Goal: Information Seeking & Learning: Learn about a topic

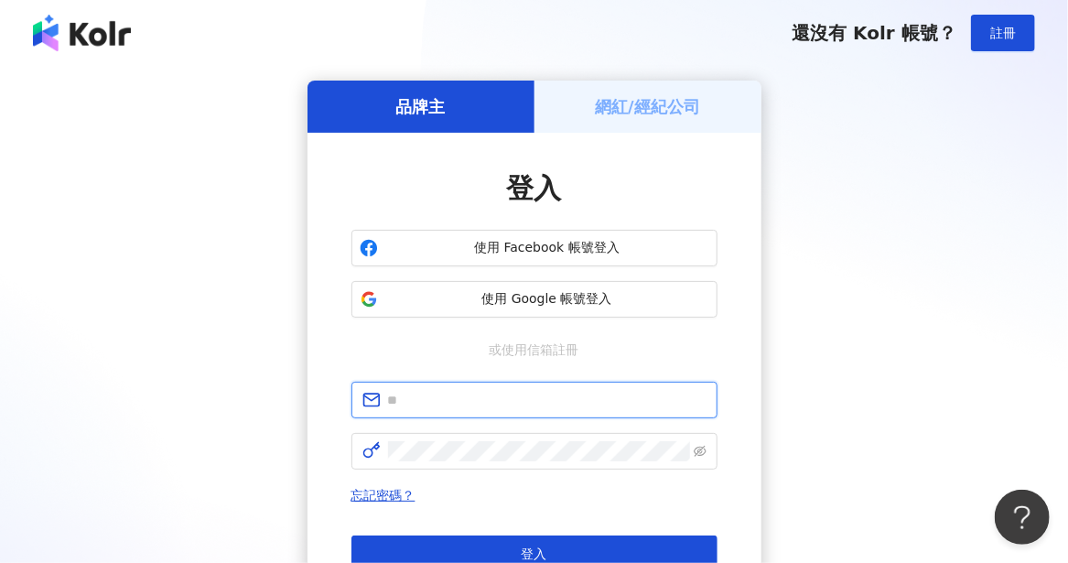
click at [514, 403] on input "text" at bounding box center [547, 400] width 319 height 20
type input "**********"
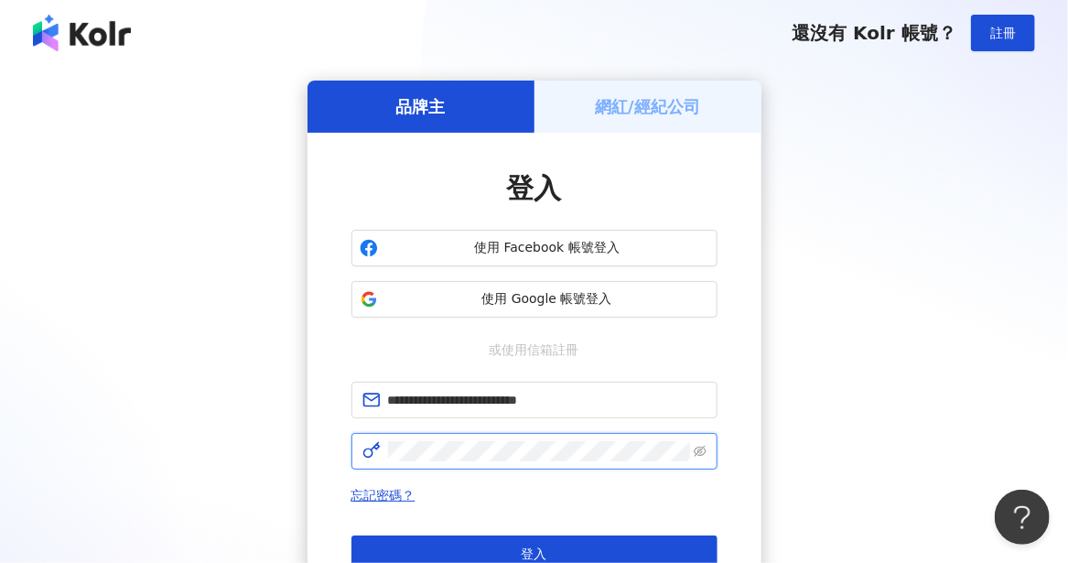
click button "登入" at bounding box center [535, 554] width 366 height 37
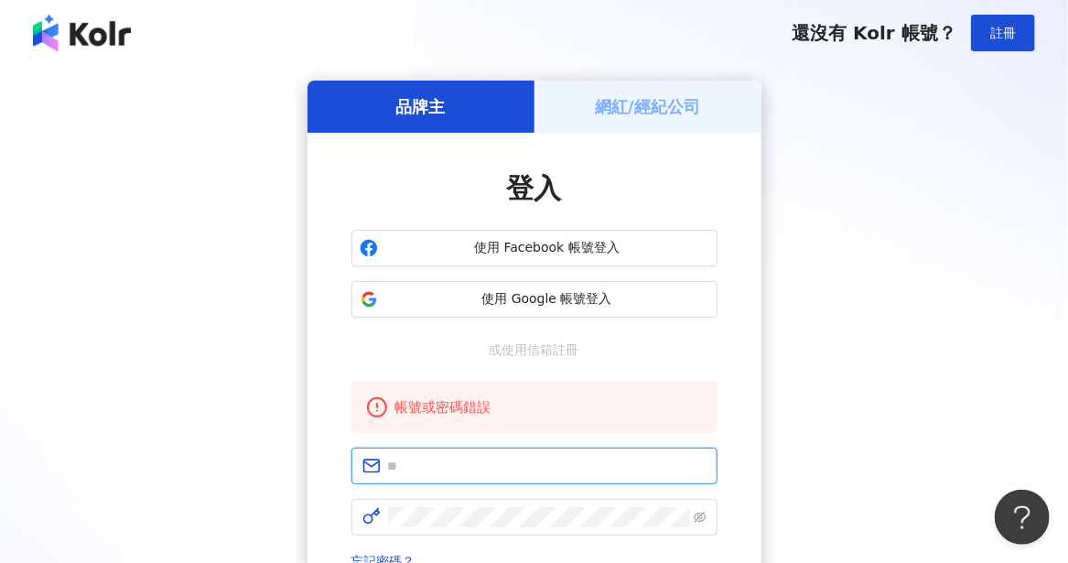
click at [528, 461] on input "text" at bounding box center [547, 466] width 319 height 20
type input "**********"
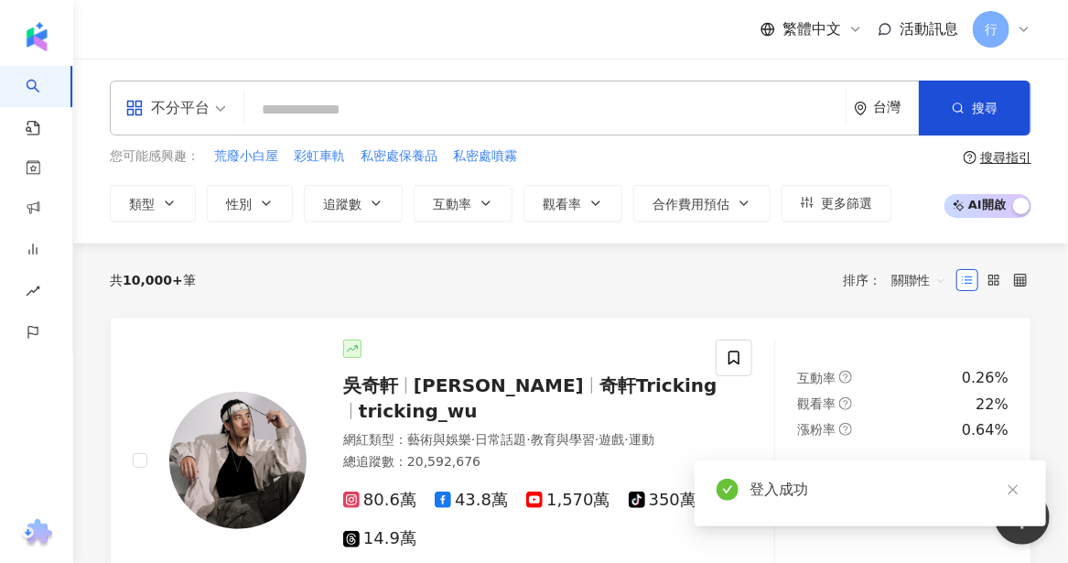
click at [435, 106] on input "search" at bounding box center [545, 109] width 587 height 35
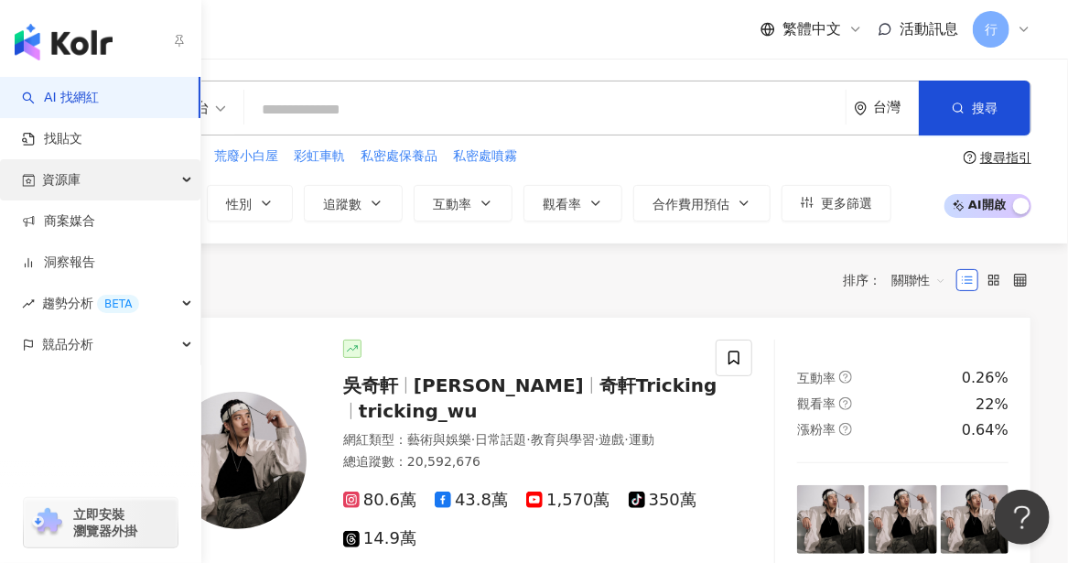
click at [76, 181] on span "資源庫" at bounding box center [61, 179] width 38 height 41
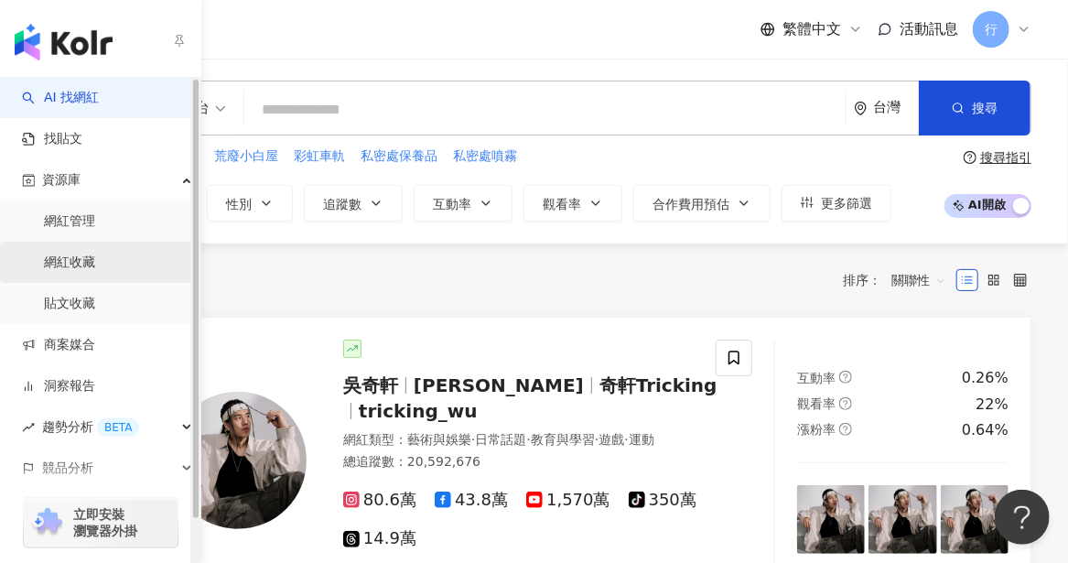
click at [61, 254] on link "網紅收藏" at bounding box center [69, 263] width 51 height 18
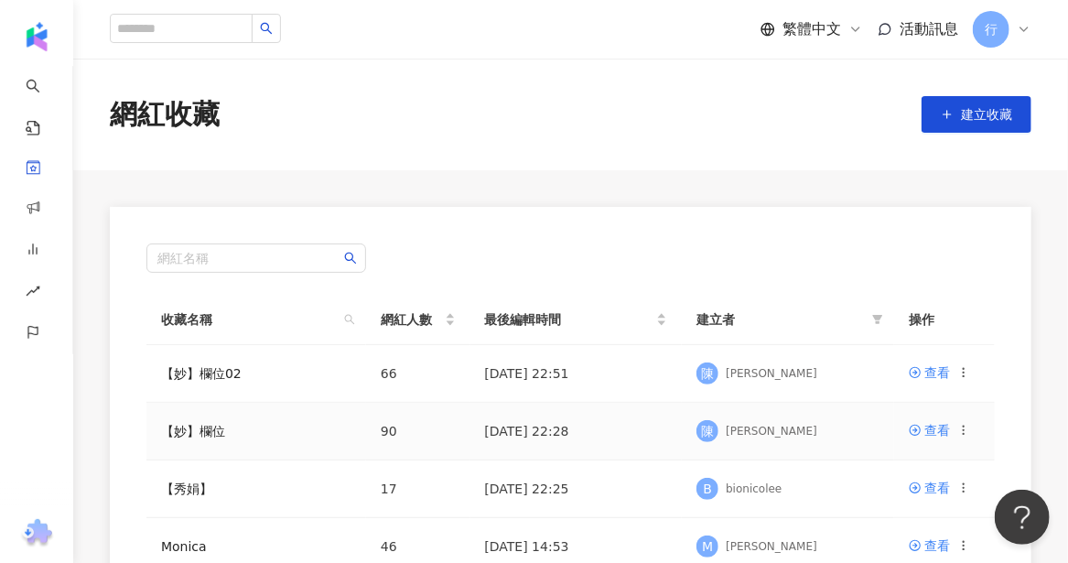
scroll to position [92, 0]
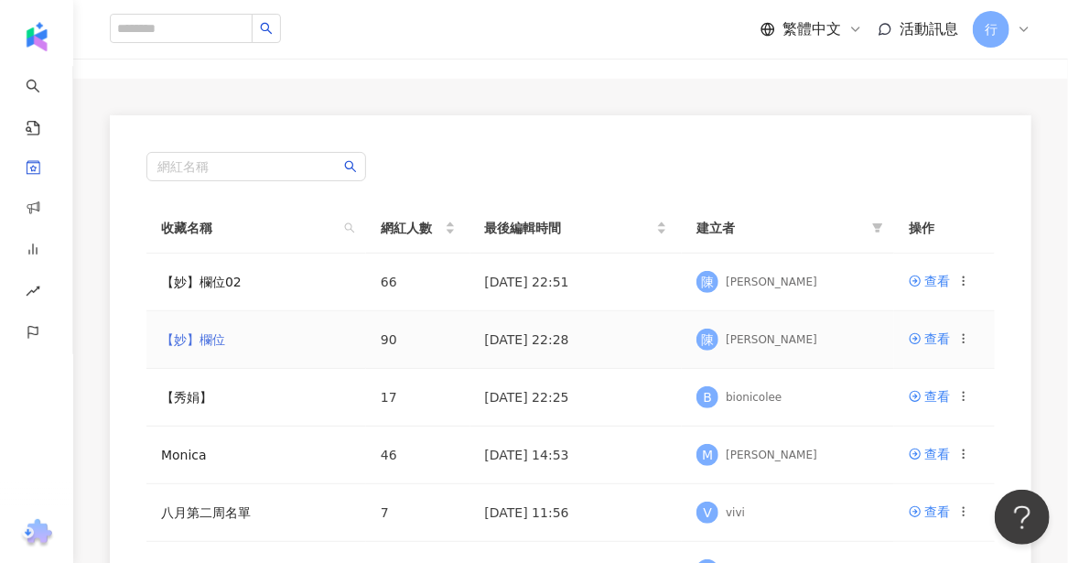
click at [201, 334] on link "【妙】欄位" at bounding box center [193, 339] width 64 height 15
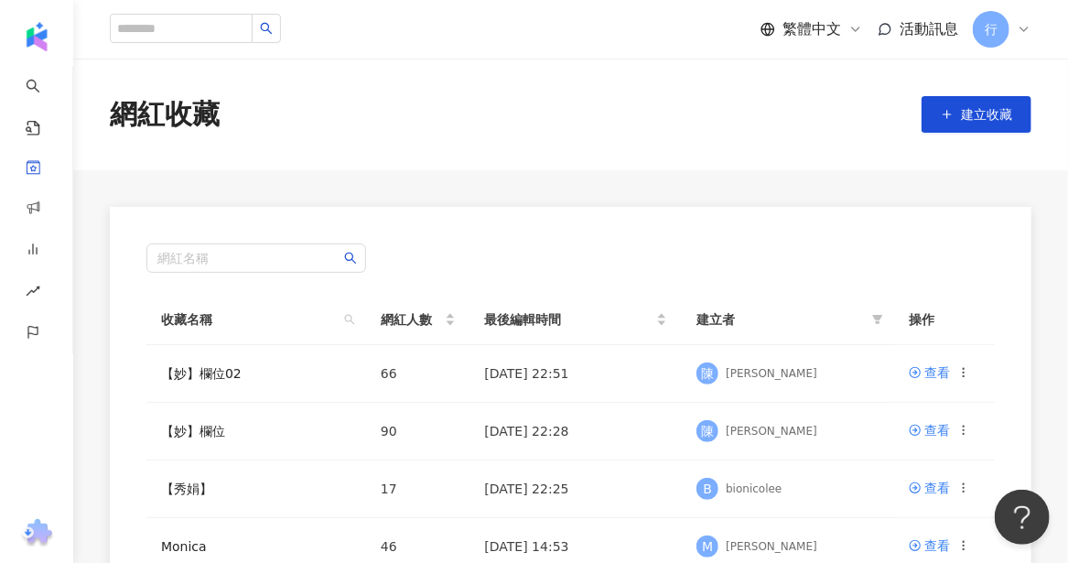
drag, startPoint x: 82, startPoint y: 416, endPoint x: 796, endPoint y: 258, distance: 731.2
click at [796, 258] on div "網紅名稱" at bounding box center [570, 258] width 849 height 29
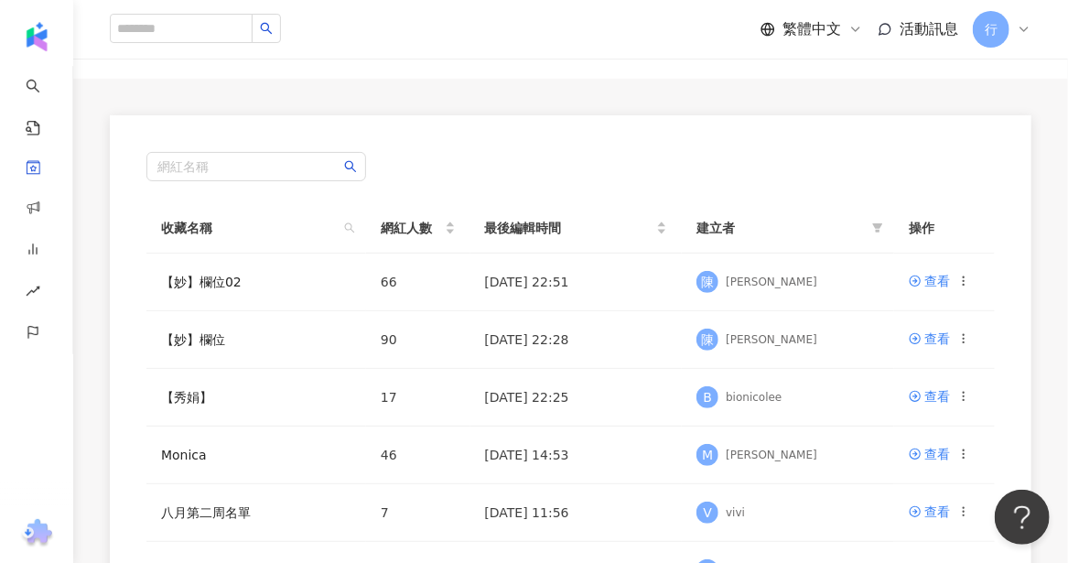
click at [141, 521] on div "網紅名稱 收藏名稱 網紅人數 最後編輯時間 建立者 操作 【妙】欄位02 66 2025/8/13 22:51 陳 陳妙生 查看 【妙】欄位 90 2025/…" at bounding box center [571, 520] width 922 height 810
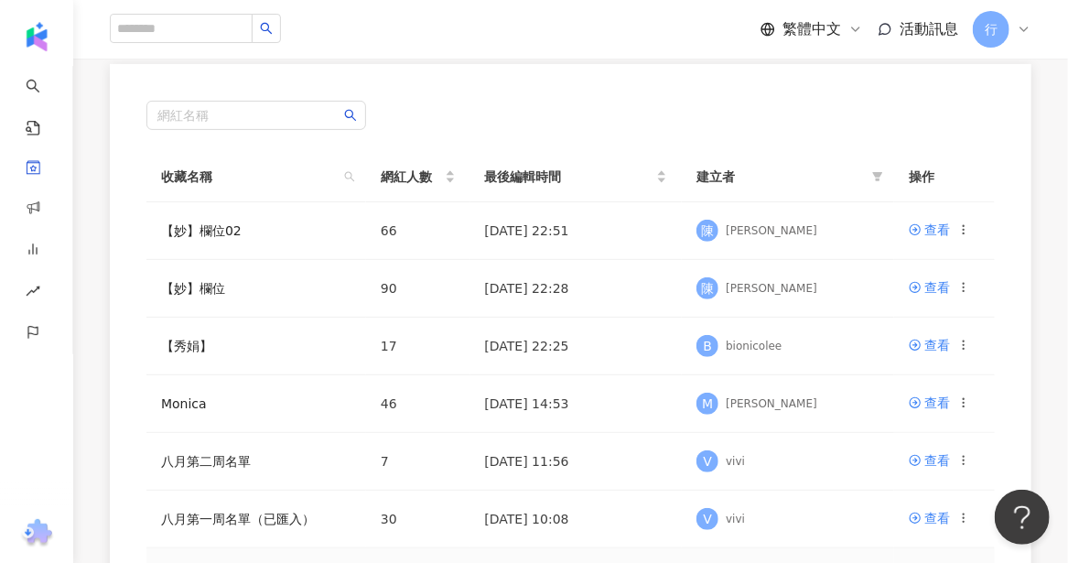
scroll to position [183, 0]
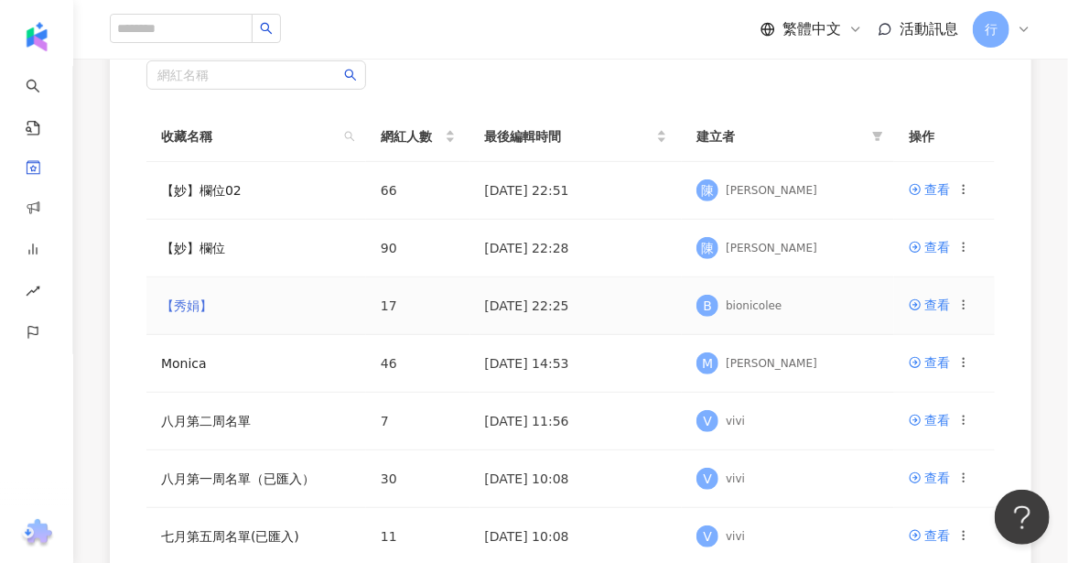
click at [190, 308] on link "【秀娟】" at bounding box center [186, 305] width 51 height 15
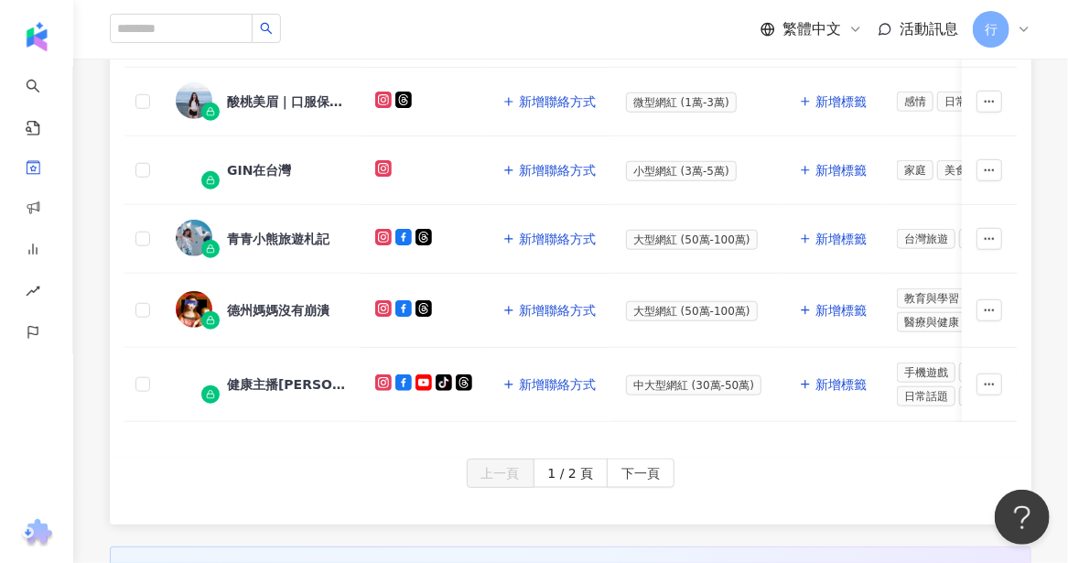
scroll to position [953, 0]
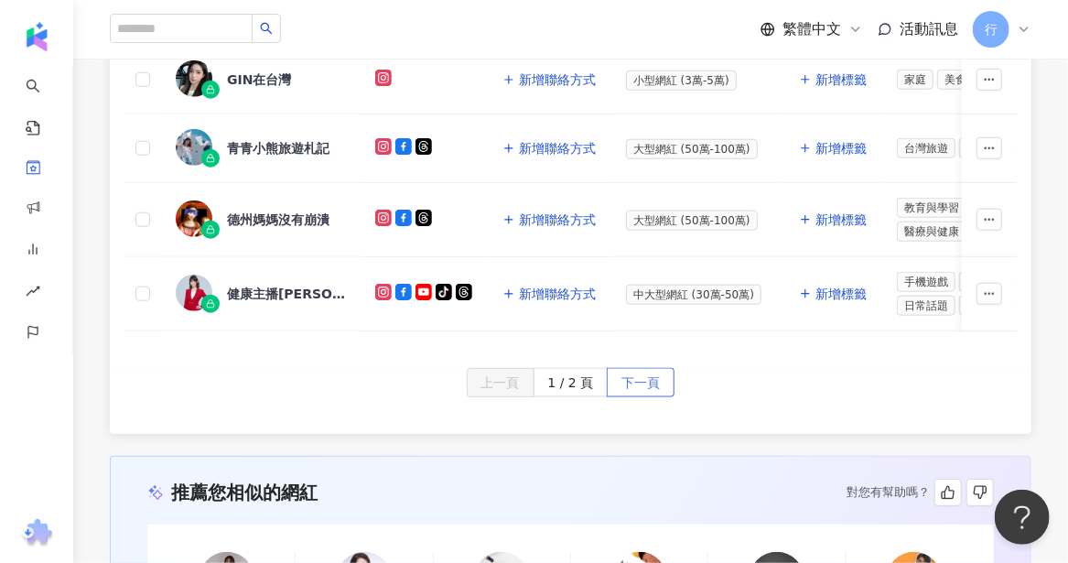
click at [633, 378] on span "下一頁" at bounding box center [641, 383] width 38 height 29
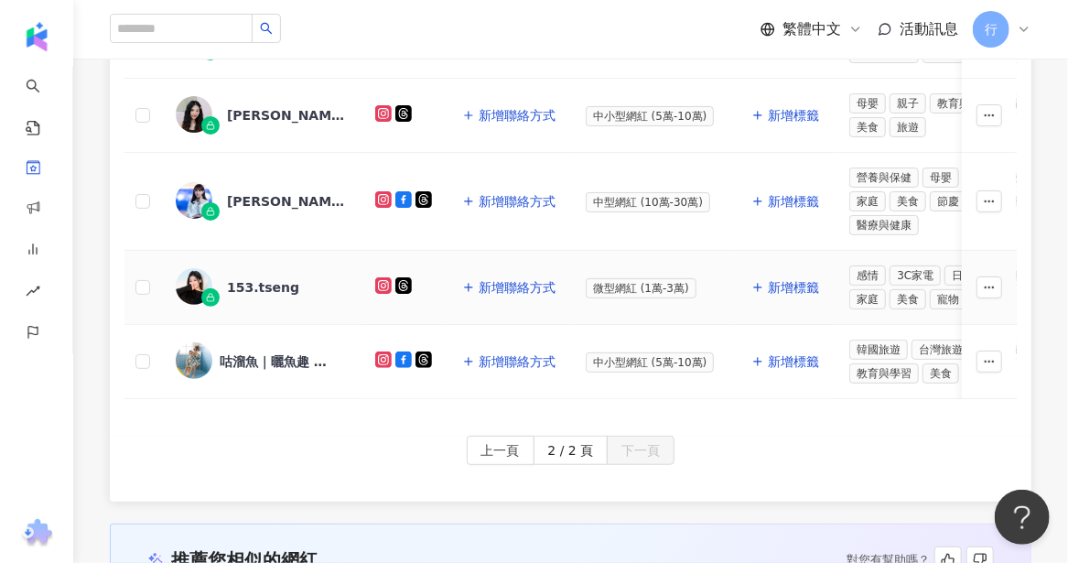
scroll to position [556, 0]
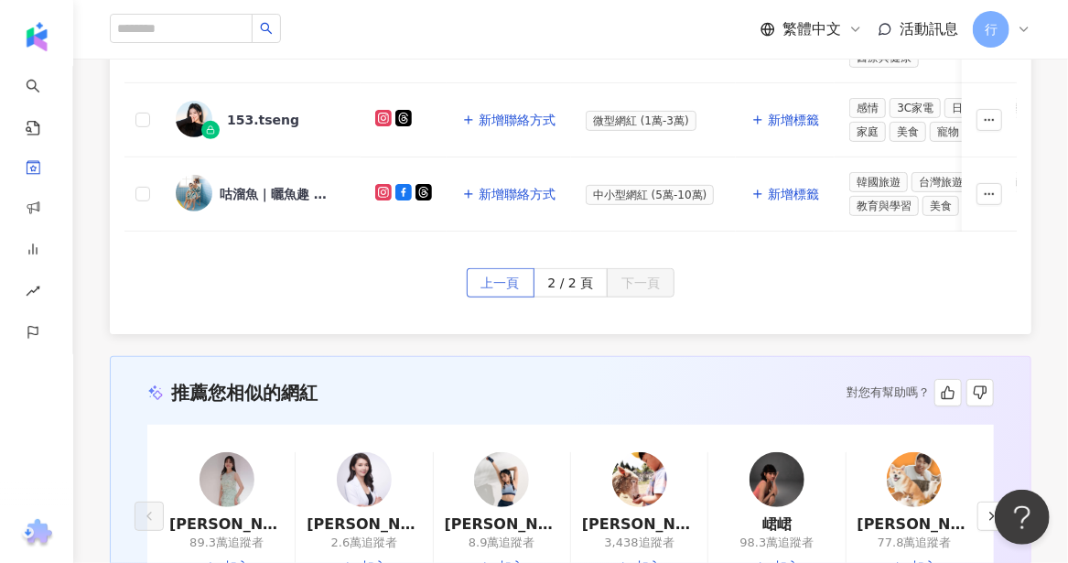
click at [480, 282] on button "上一頁" at bounding box center [501, 282] width 68 height 29
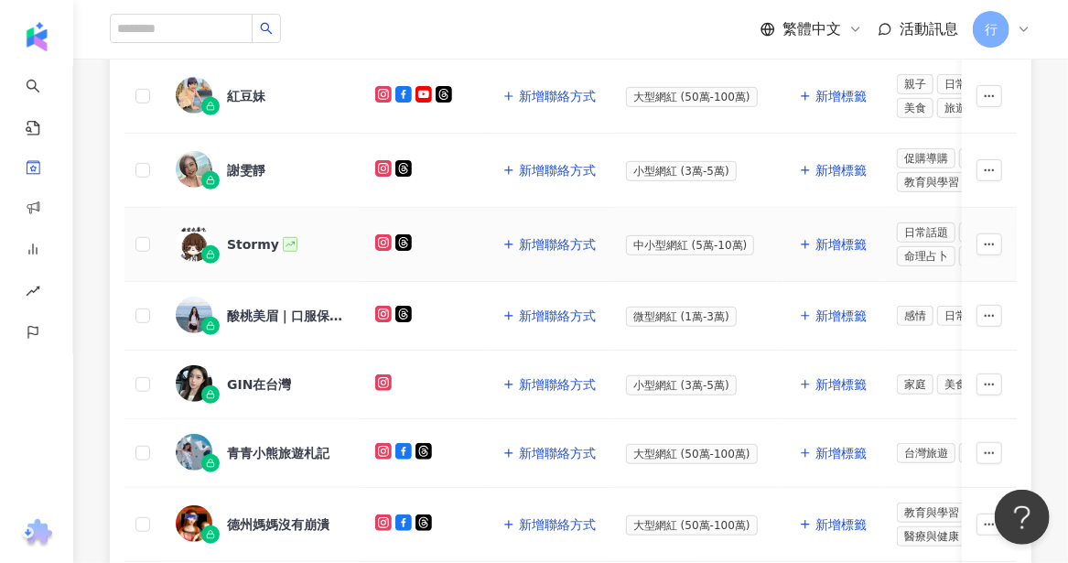
scroll to position [739, 0]
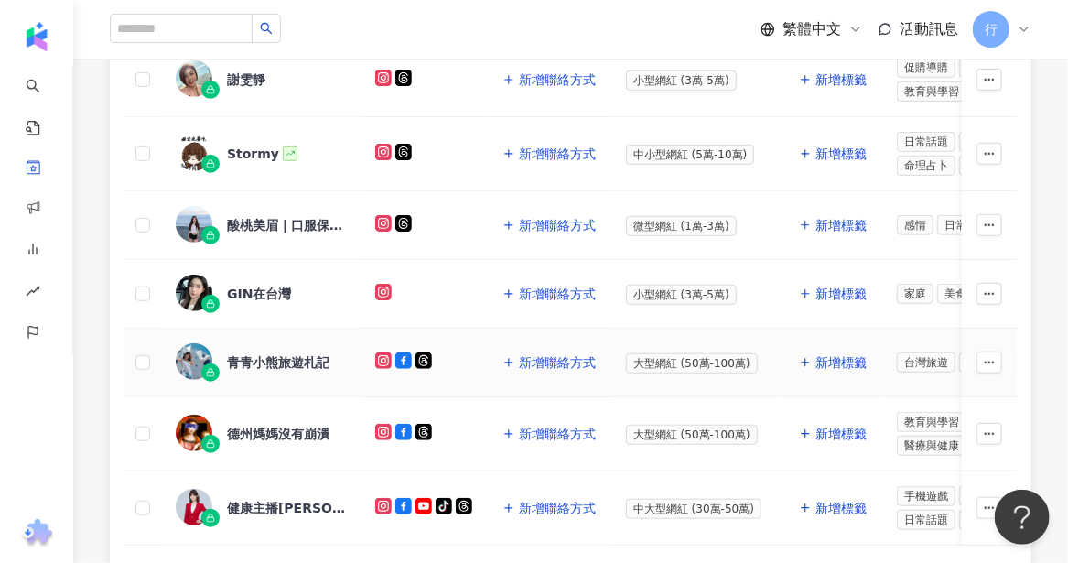
click at [278, 353] on div "青青小熊旅遊札記" at bounding box center [278, 362] width 103 height 18
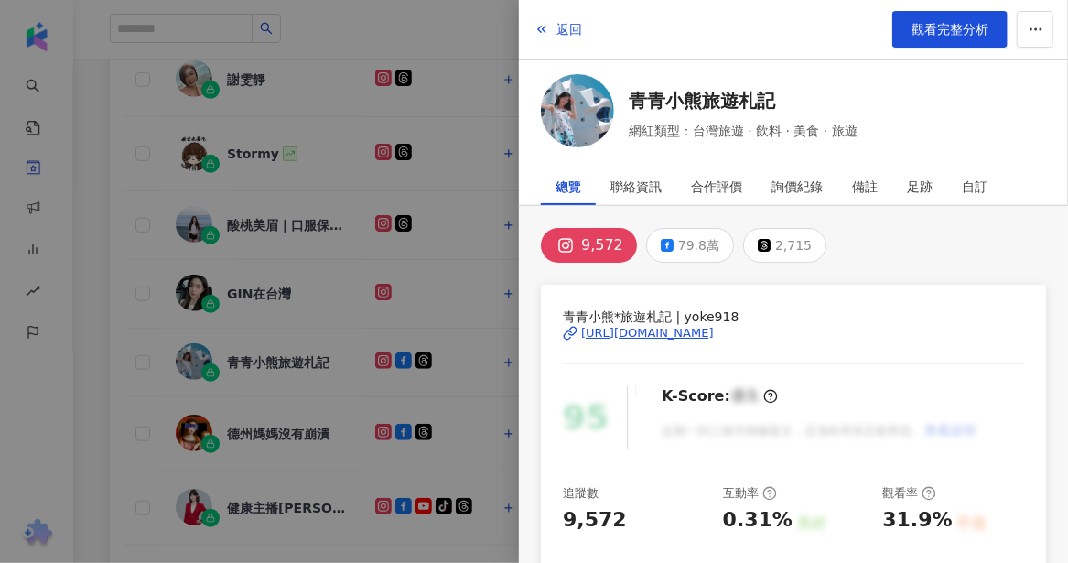
click at [714, 336] on div "[URL][DOMAIN_NAME]" at bounding box center [647, 333] width 133 height 16
click at [678, 102] on link "青青小熊旅遊札記" at bounding box center [743, 101] width 229 height 26
click at [34, 160] on div at bounding box center [534, 281] width 1068 height 563
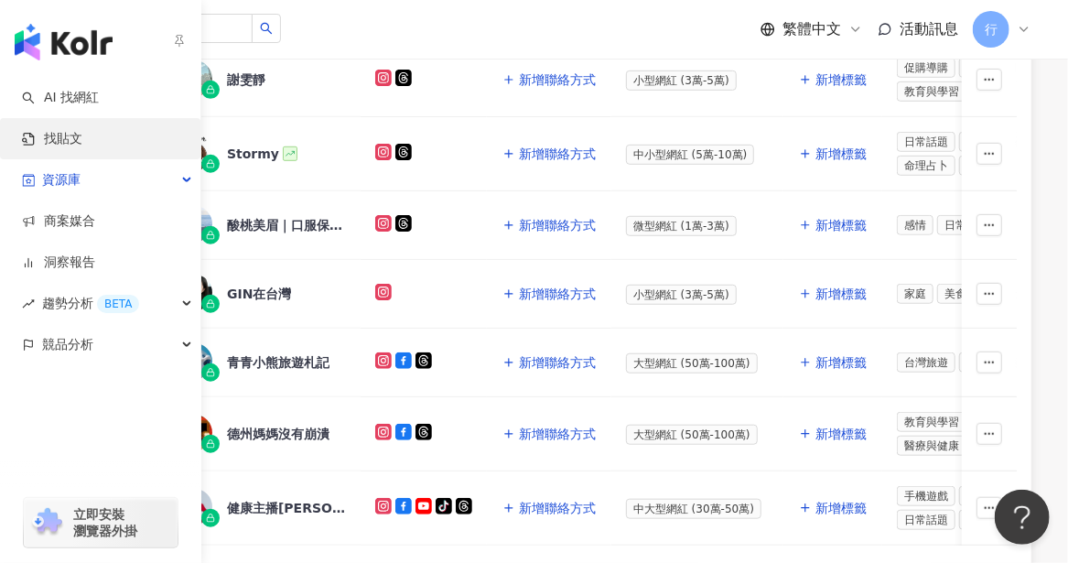
click at [44, 137] on link "找貼文" at bounding box center [52, 139] width 60 height 18
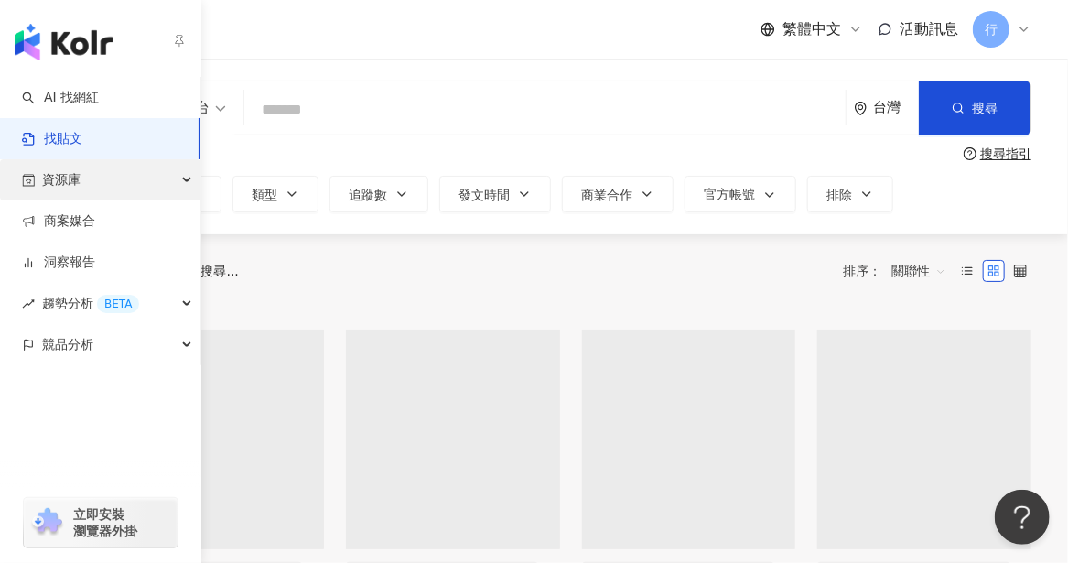
click at [70, 166] on span "資源庫" at bounding box center [61, 179] width 38 height 41
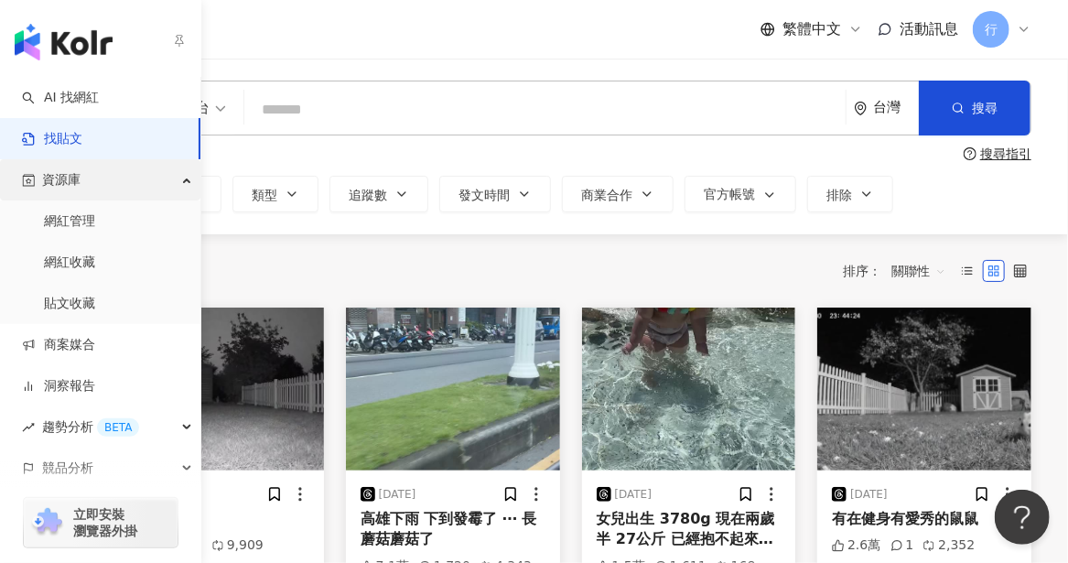
click at [70, 183] on span "資源庫" at bounding box center [61, 179] width 38 height 41
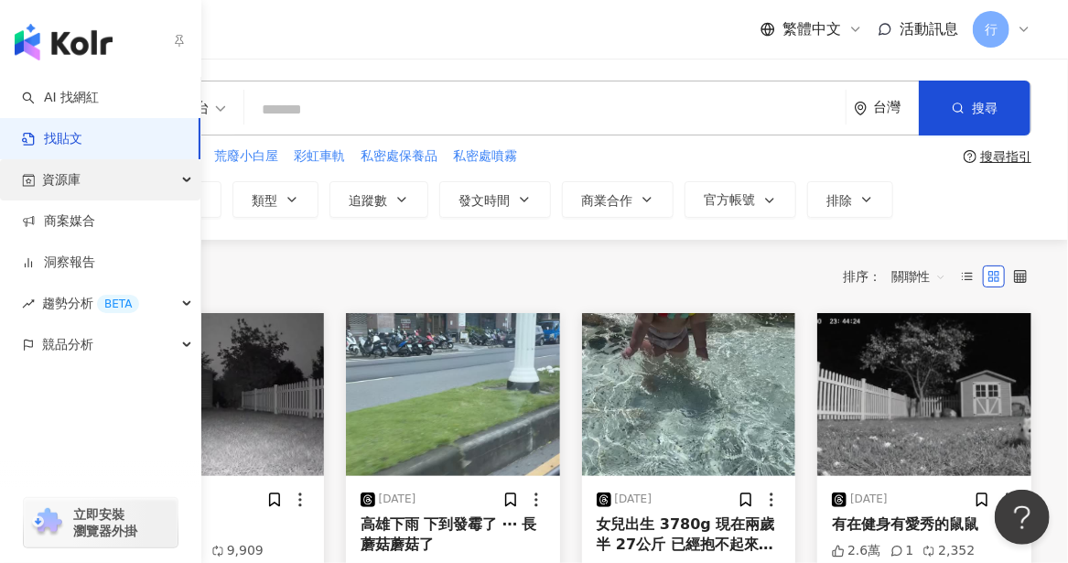
click at [64, 192] on span "資源庫" at bounding box center [61, 179] width 38 height 41
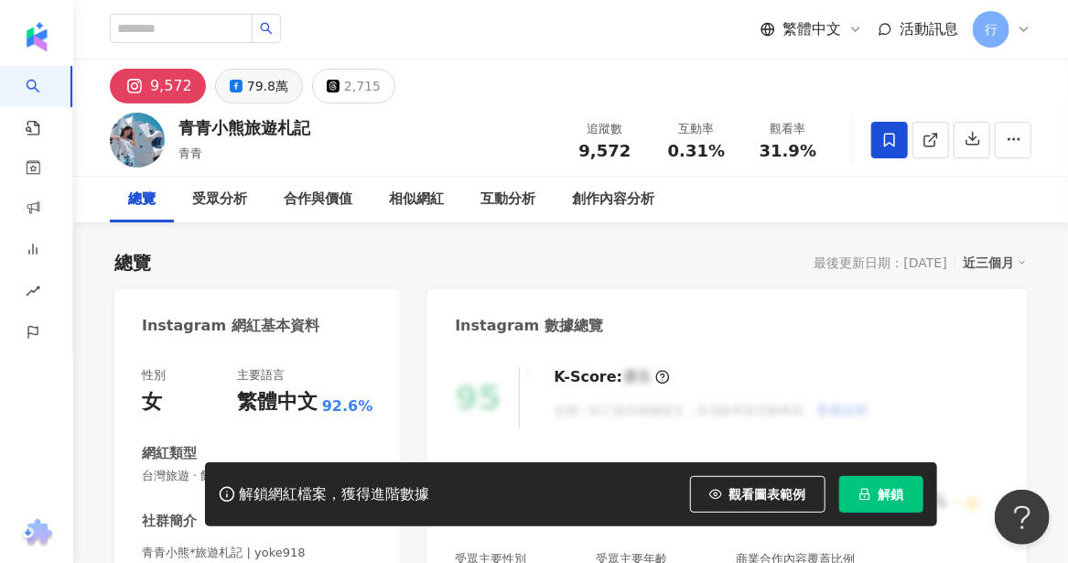
click at [247, 90] on div "79.8萬" at bounding box center [267, 86] width 41 height 26
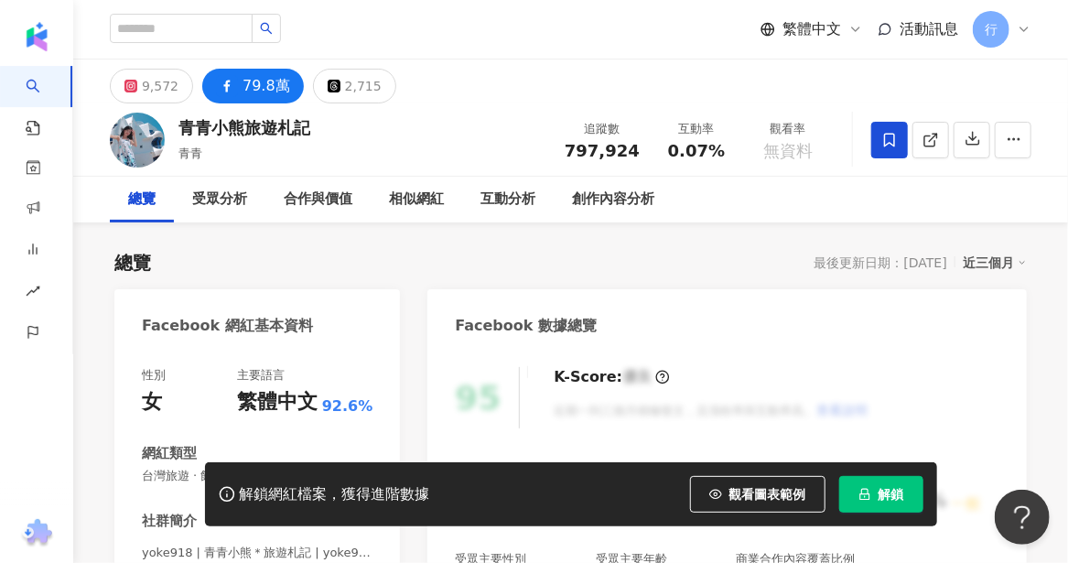
scroll to position [366, 0]
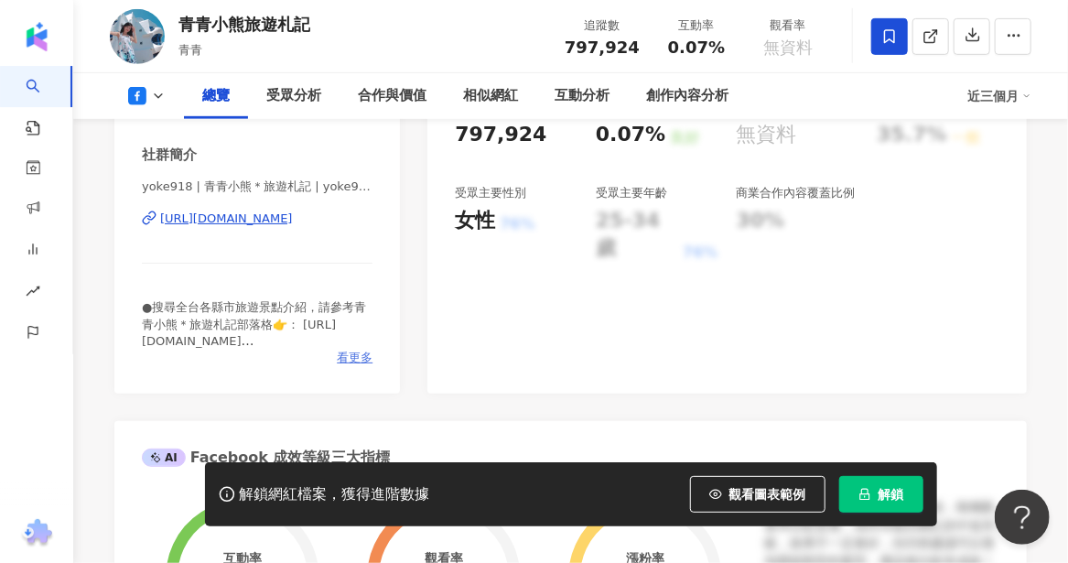
click at [348, 356] on span "看更多" at bounding box center [355, 358] width 36 height 16
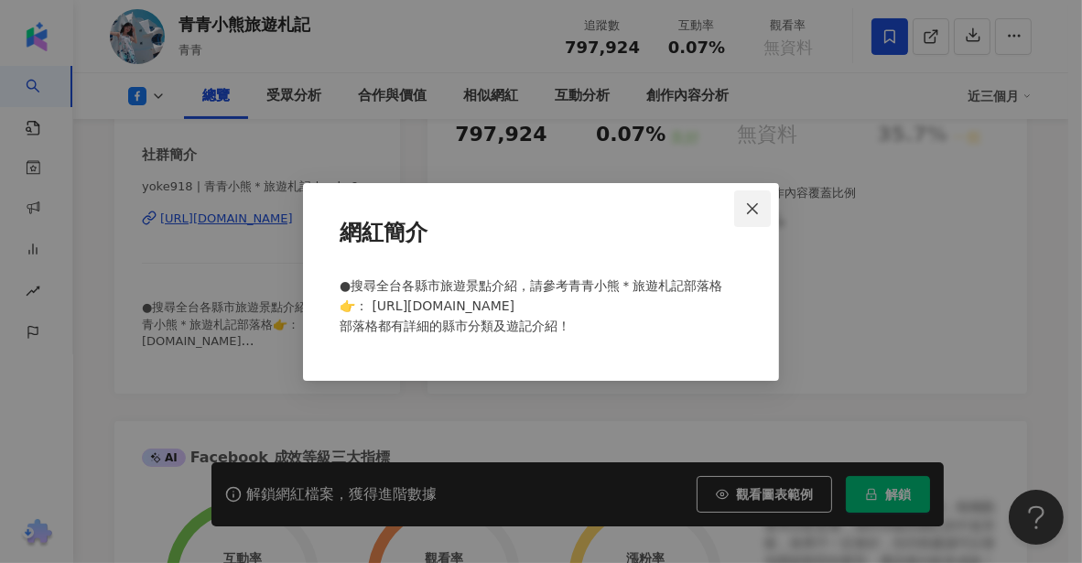
click at [752, 214] on icon "close" at bounding box center [752, 208] width 15 height 15
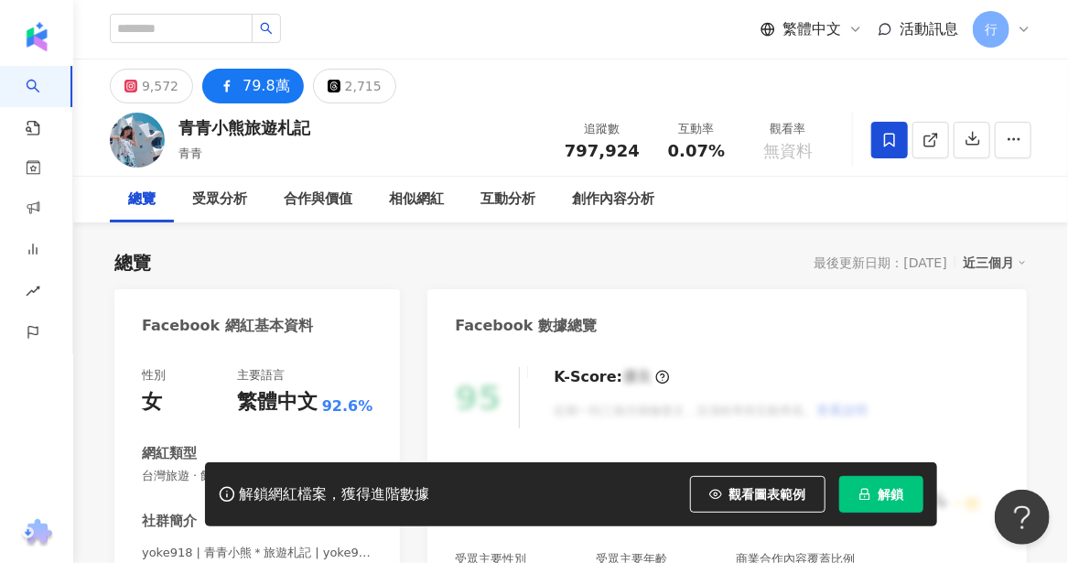
scroll to position [183, 0]
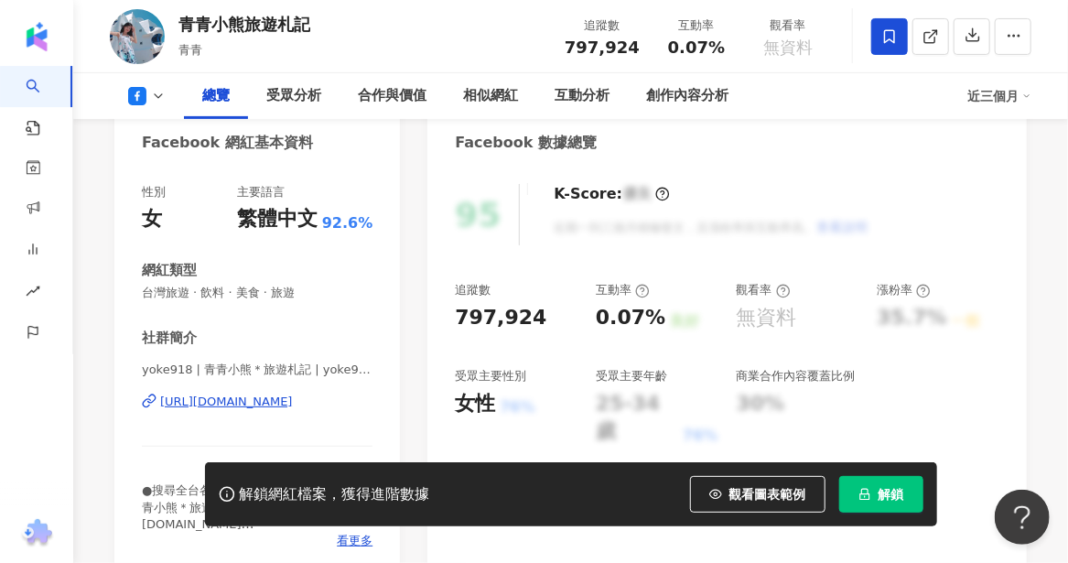
click at [151, 99] on icon at bounding box center [158, 96] width 15 height 15
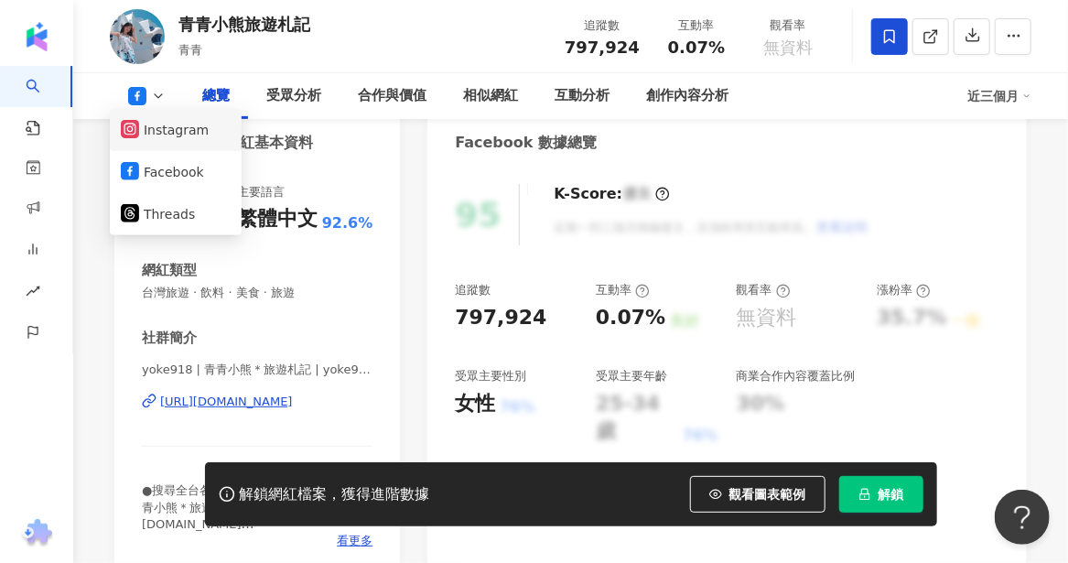
click at [166, 135] on button "Instagram" at bounding box center [176, 130] width 110 height 26
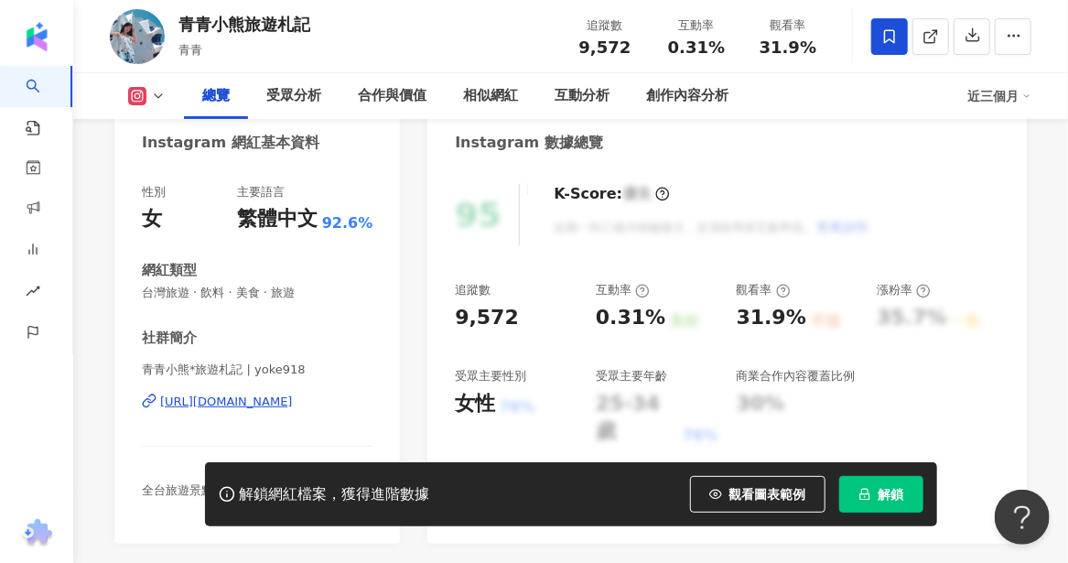
click at [154, 87] on button at bounding box center [147, 96] width 74 height 18
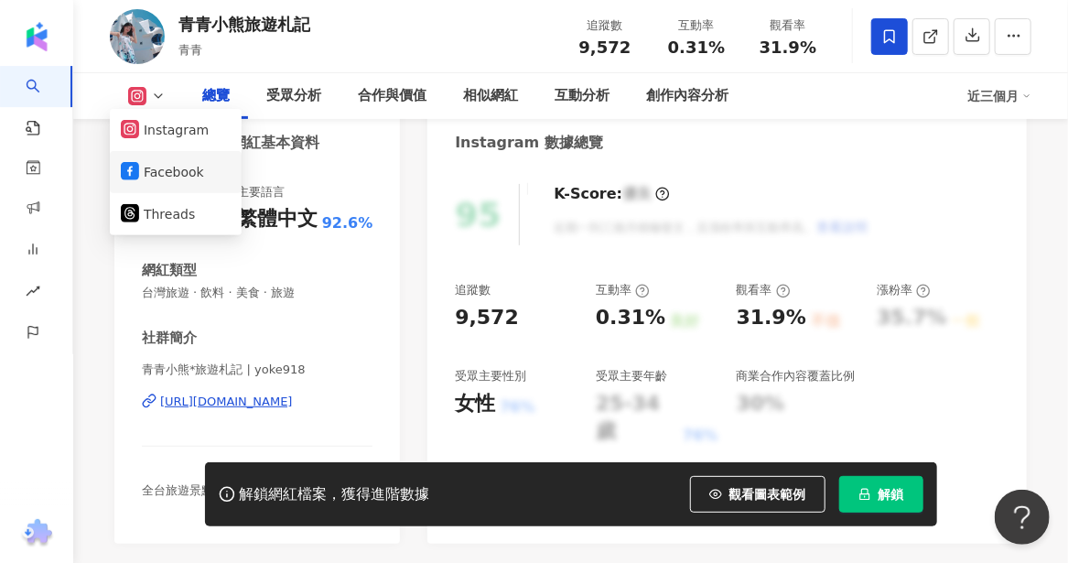
click at [164, 175] on button "Facebook" at bounding box center [176, 172] width 110 height 26
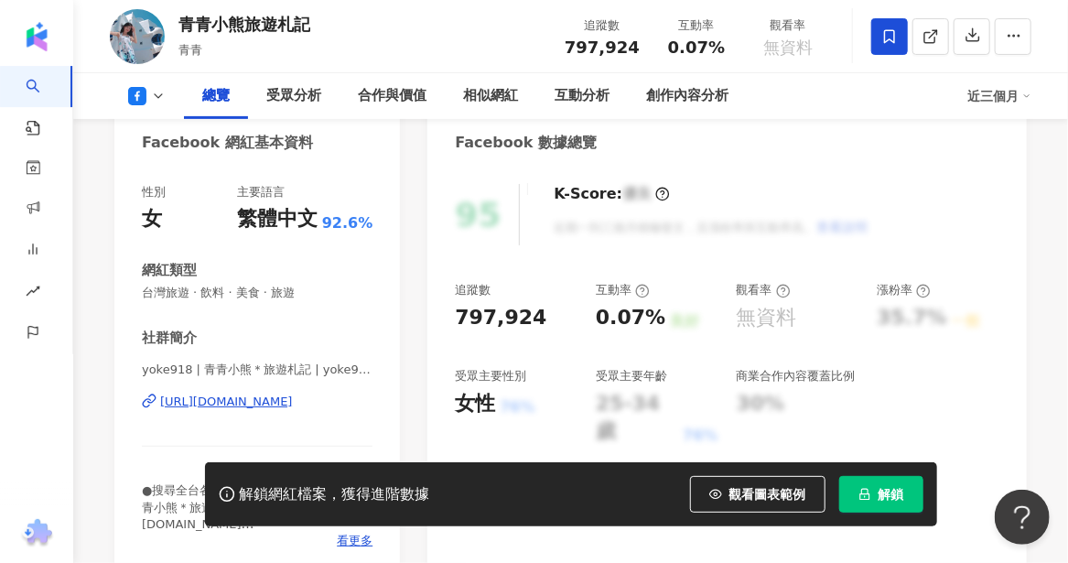
click at [293, 405] on div "[URL][DOMAIN_NAME]" at bounding box center [226, 402] width 133 height 16
